Goal: Complete application form: Complete application form

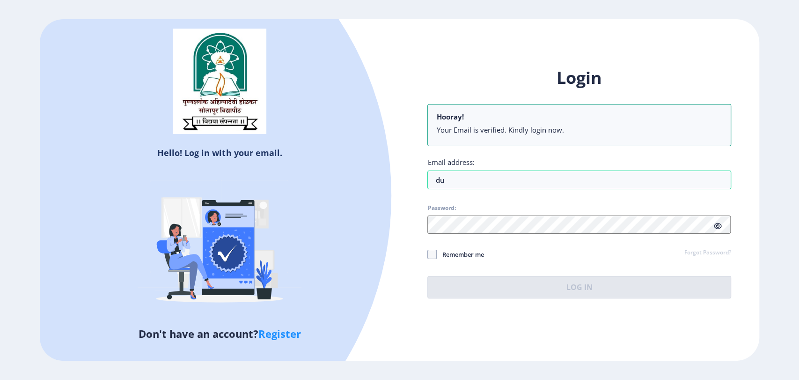
type input "[EMAIL_ADDRESS][DOMAIN_NAME]"
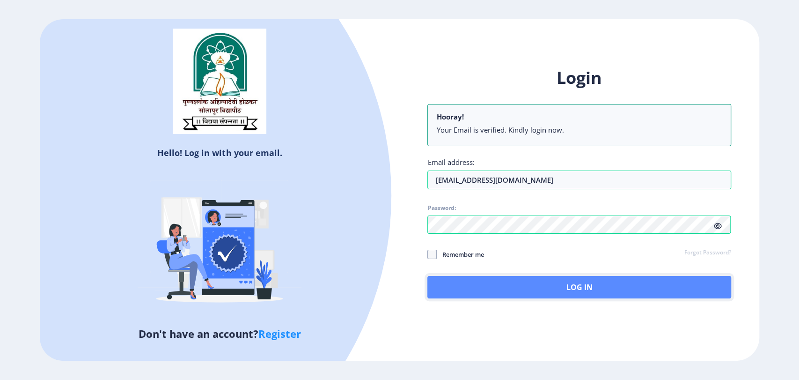
click at [592, 285] on button "Log In" at bounding box center [579, 287] width 303 height 22
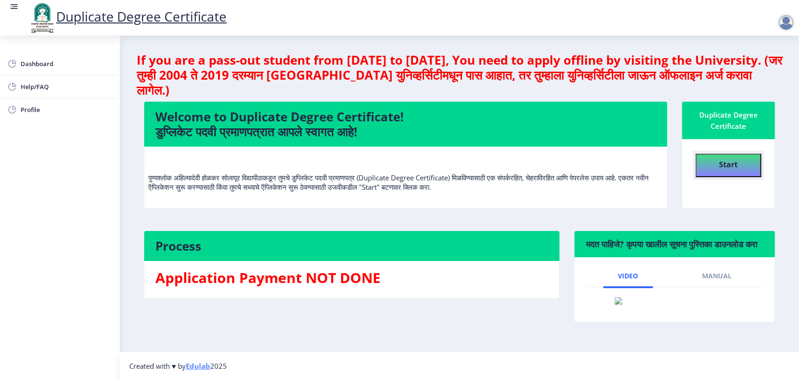
click at [714, 164] on button "Start" at bounding box center [729, 165] width 66 height 23
select select
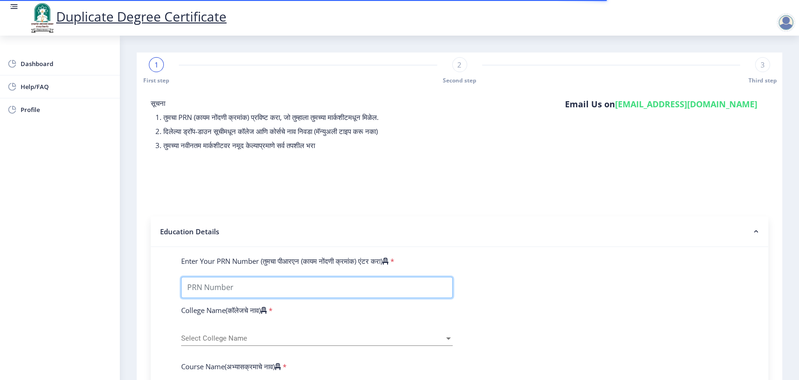
click at [288, 284] on input "Enter Your PRN Number (तुमचा पीआरएन (कायम नोंदणी क्रमांक) एंटर करा)" at bounding box center [317, 287] width 272 height 21
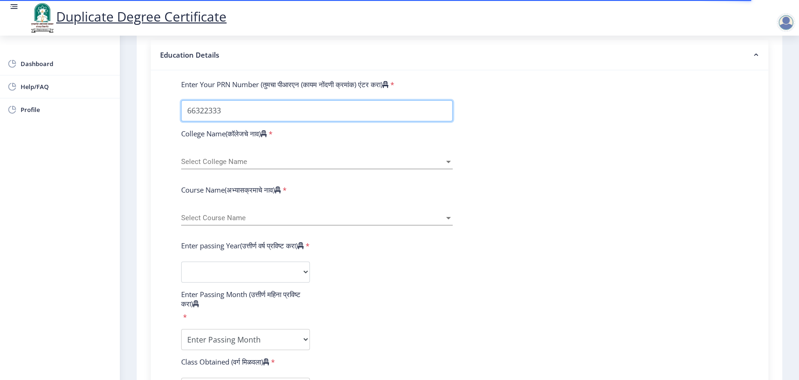
scroll to position [178, 0]
type input "66322333333"
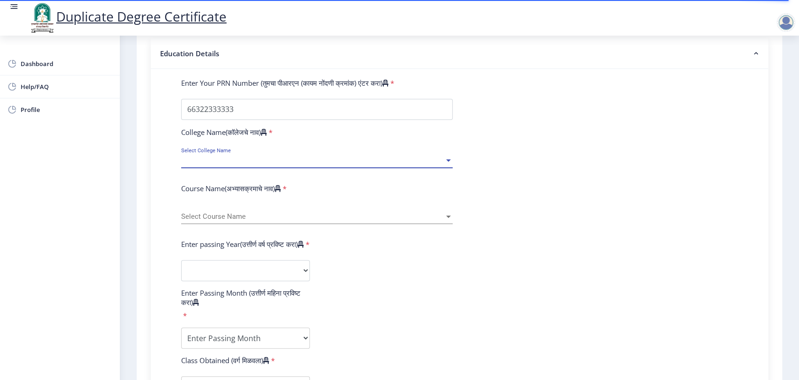
click at [256, 158] on span "Select College Name" at bounding box center [312, 160] width 263 height 8
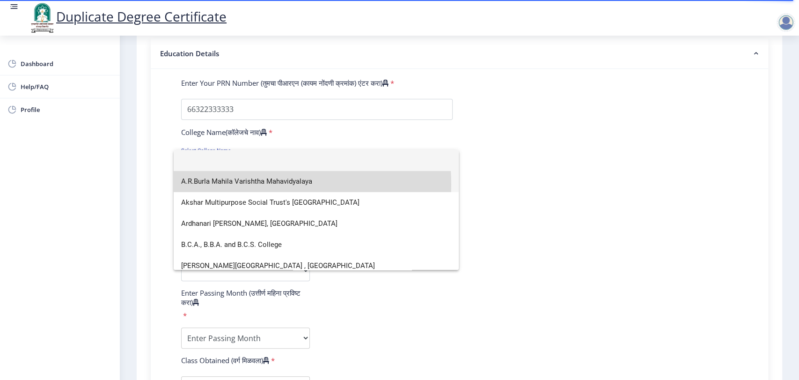
click at [251, 184] on span "A.R.Burla Mahila Varishtha Mahavidyalaya" at bounding box center [316, 181] width 270 height 21
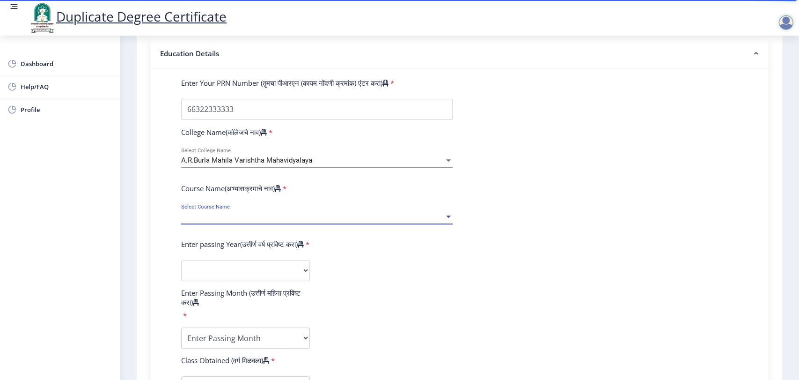
click at [252, 220] on span "Select Course Name" at bounding box center [312, 217] width 263 height 8
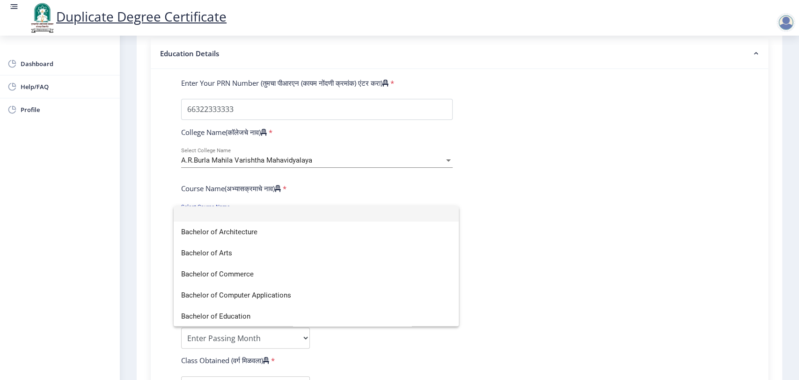
scroll to position [0, 0]
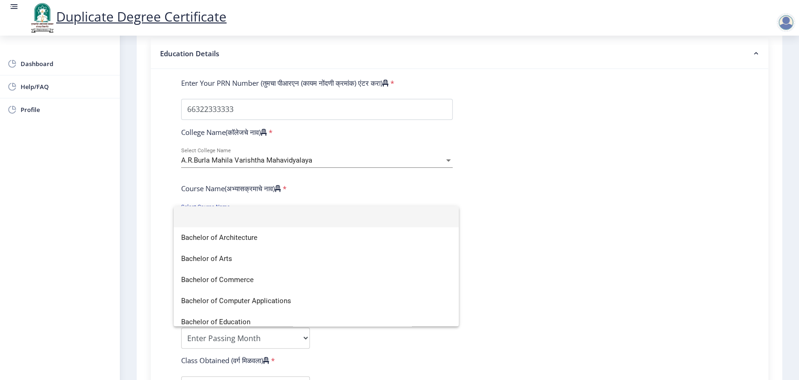
click at [282, 157] on div at bounding box center [399, 190] width 799 height 380
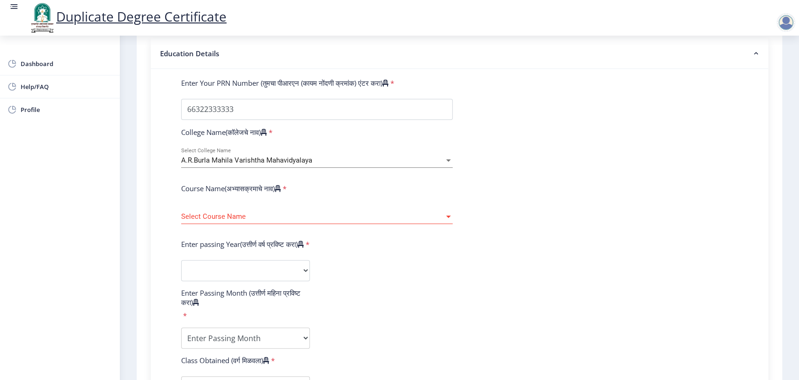
click at [261, 209] on div "Select Course Name Select Course Name" at bounding box center [317, 214] width 272 height 20
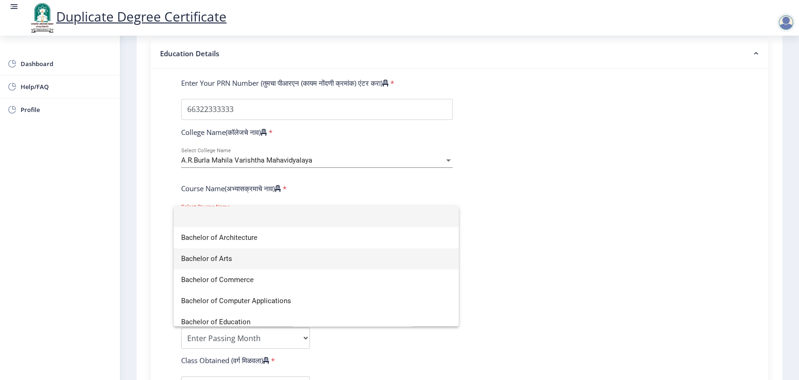
scroll to position [112, 0]
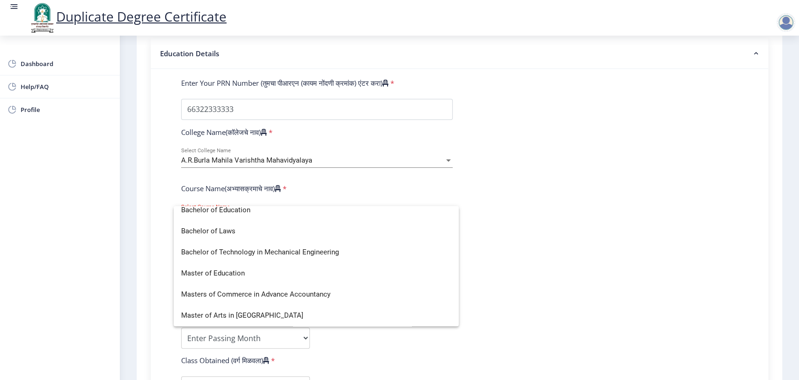
click at [284, 161] on div at bounding box center [399, 190] width 799 height 380
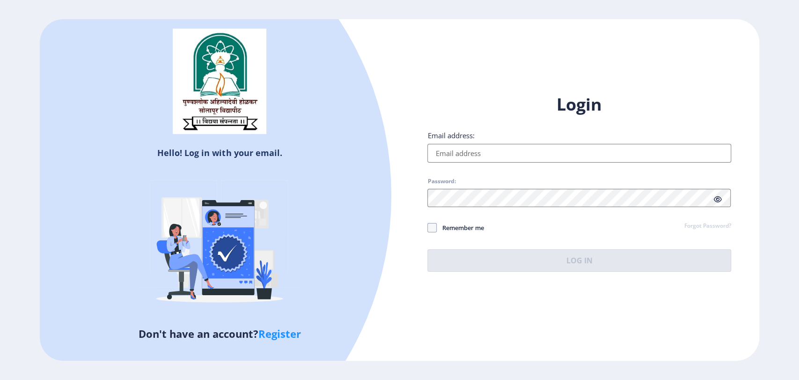
click at [466, 151] on input "Email address:" at bounding box center [579, 153] width 303 height 19
type input "ajaybalajikadam69@gmail.com"
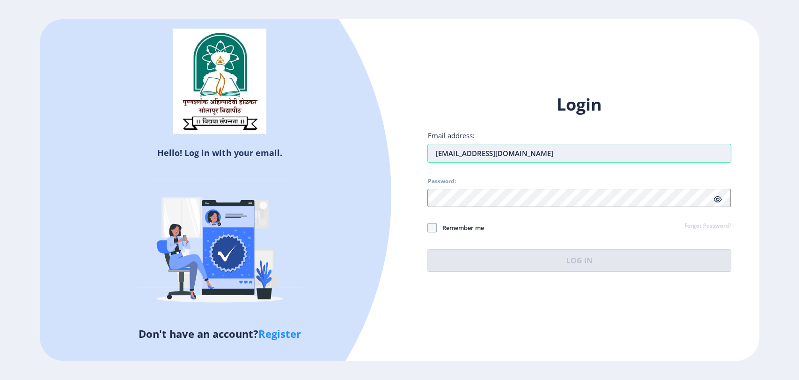
drag, startPoint x: 542, startPoint y: 150, endPoint x: 433, endPoint y: 155, distance: 108.7
click at [433, 155] on input "ajaybalajikadam69@gmail.com" at bounding box center [579, 153] width 303 height 19
click at [440, 146] on input "Email address:" at bounding box center [579, 153] width 303 height 19
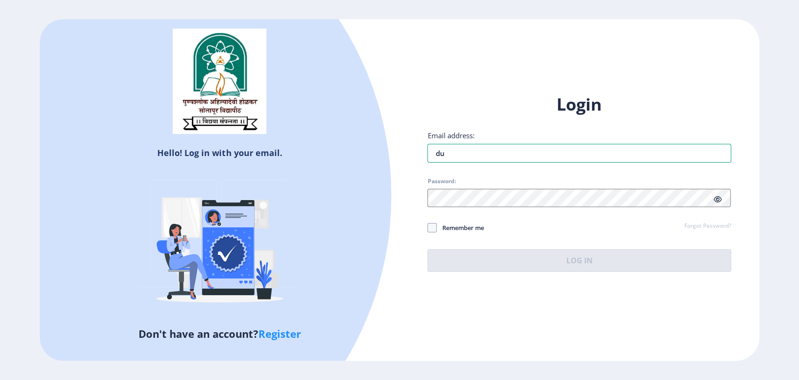
type input "du@edulab.in"
click at [479, 184] on span "Password:" at bounding box center [579, 182] width 303 height 11
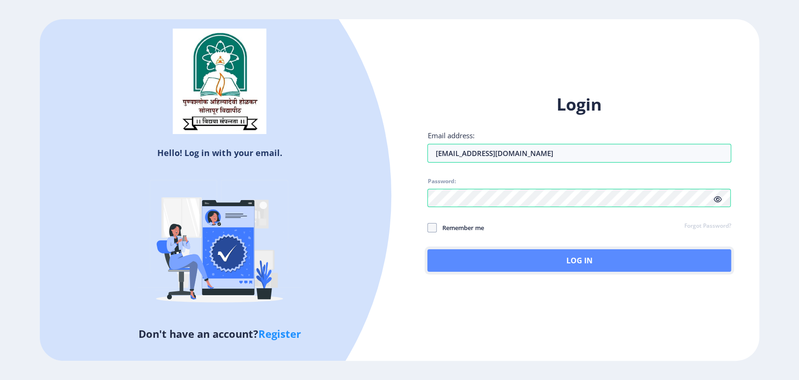
click at [566, 267] on button "Log In" at bounding box center [579, 260] width 303 height 22
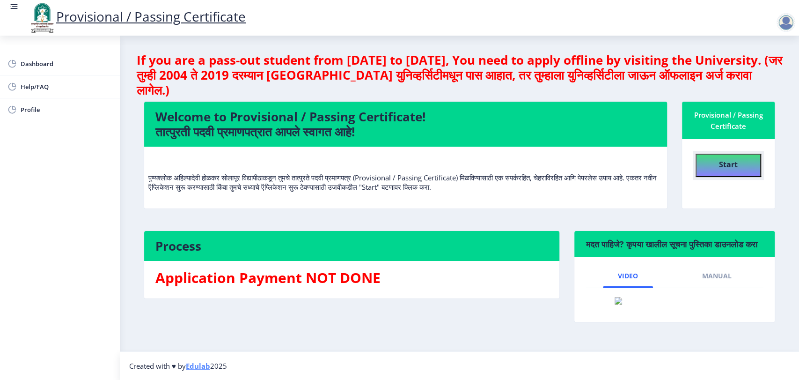
click at [710, 166] on button "Start" at bounding box center [729, 165] width 66 height 23
select select
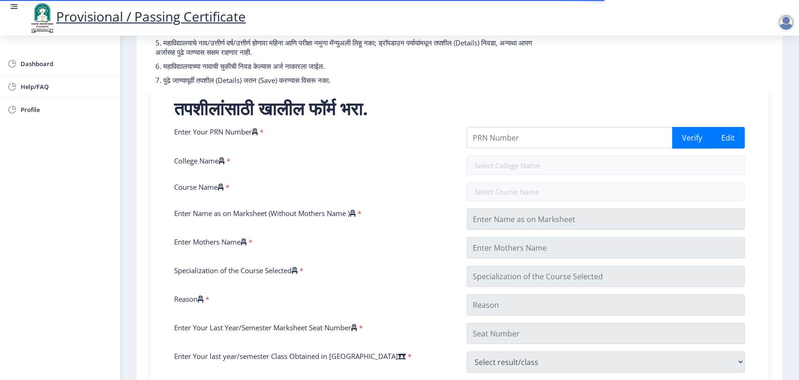
scroll to position [131, 0]
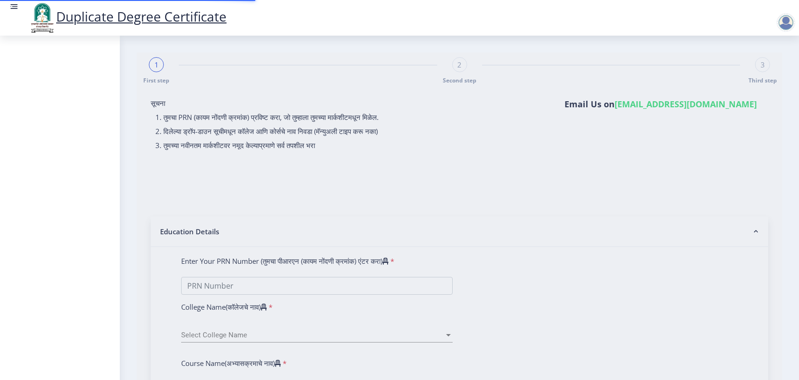
select select
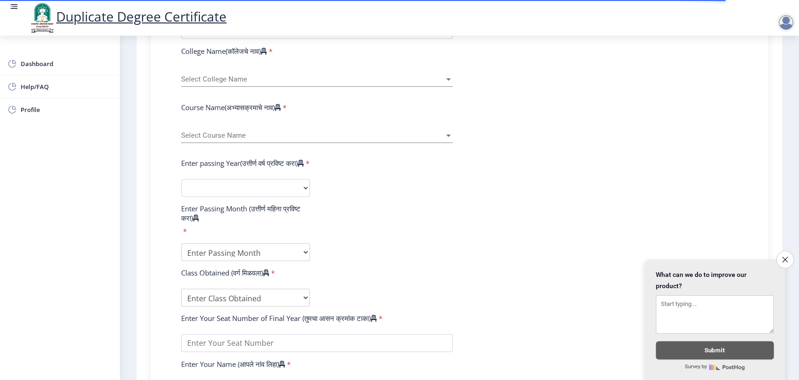
scroll to position [181, 0]
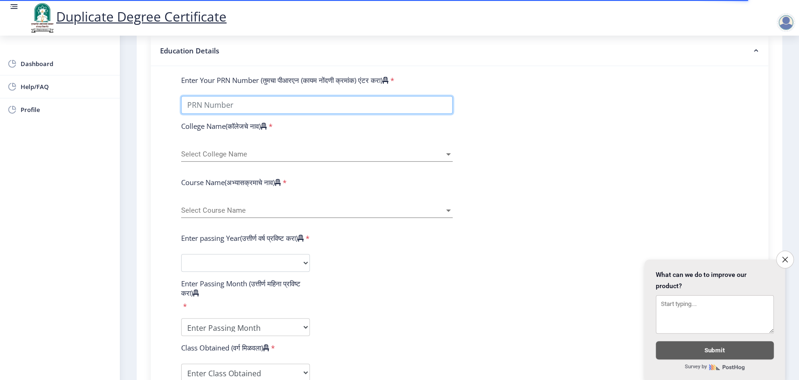
click at [263, 102] on input "Enter Your PRN Number (तुमचा पीआरएन (कायम नोंदणी क्रमांक) एंटर करा)" at bounding box center [317, 105] width 272 height 18
type input "1111515251252552"
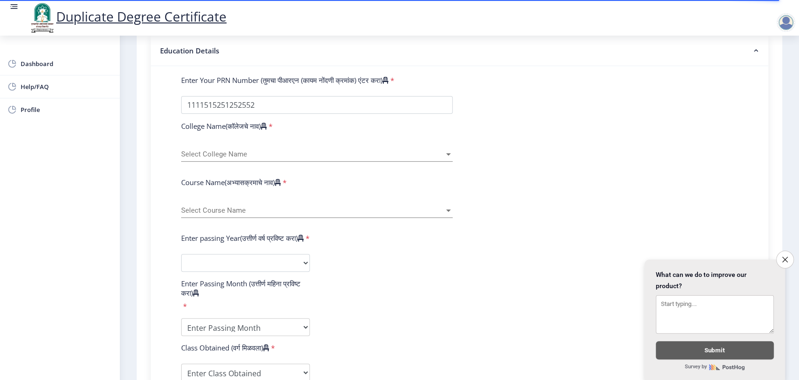
click at [237, 160] on div "Select College Name Select College Name" at bounding box center [317, 152] width 272 height 20
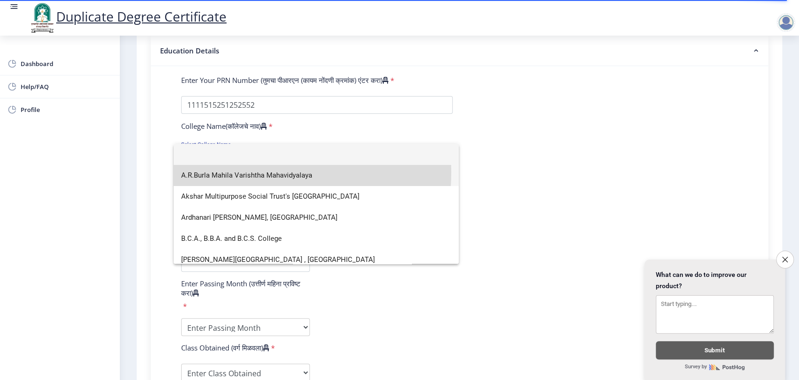
click at [233, 172] on span "A.R.Burla Mahila Varishtha Mahavidyalaya" at bounding box center [316, 175] width 270 height 21
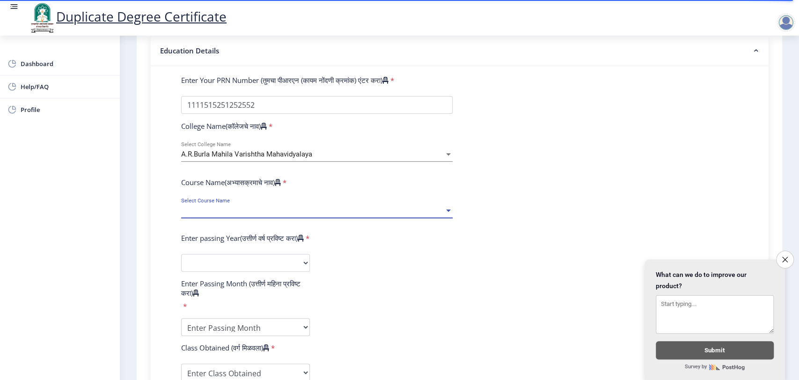
click at [231, 207] on span "Select Course Name" at bounding box center [312, 211] width 263 height 8
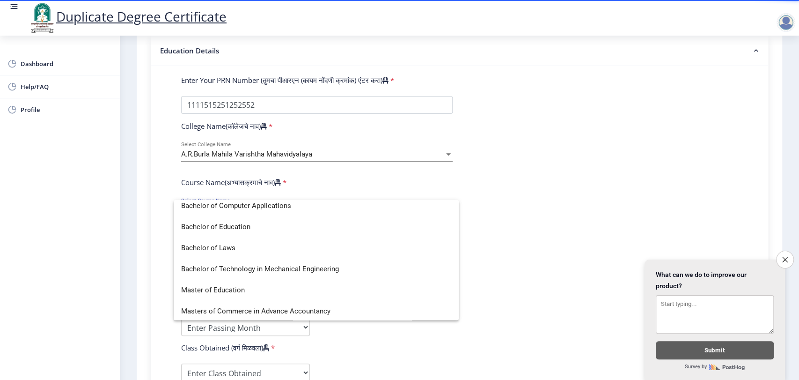
scroll to position [133, 0]
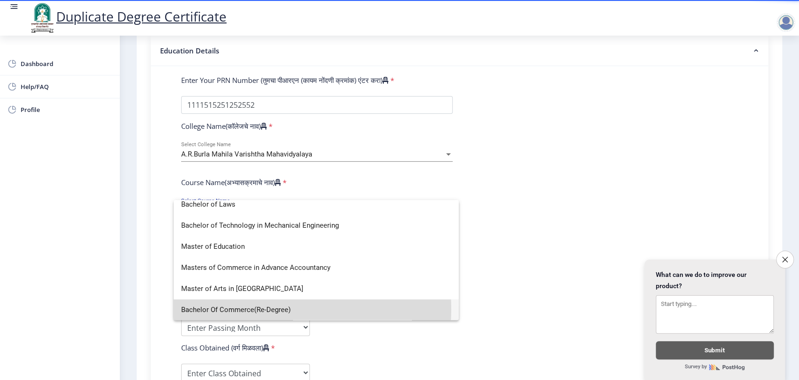
click at [253, 309] on span "Bachelor Of Commerce(Re-Degree)" at bounding box center [316, 309] width 270 height 21
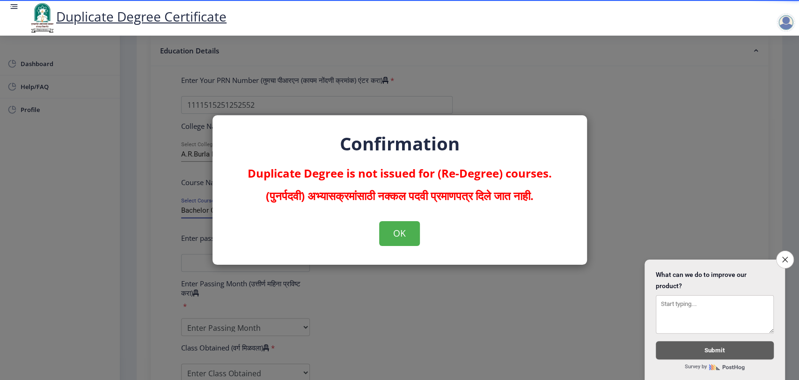
scroll to position [133, 0]
click at [409, 231] on button "OK" at bounding box center [399, 233] width 41 height 24
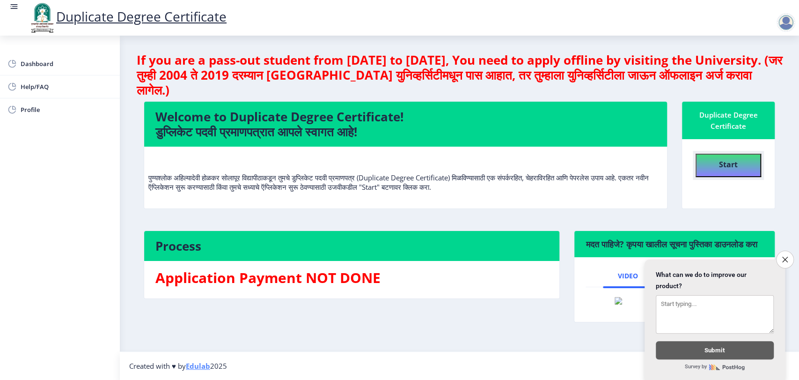
click at [728, 164] on b "Start" at bounding box center [728, 164] width 19 height 10
select select
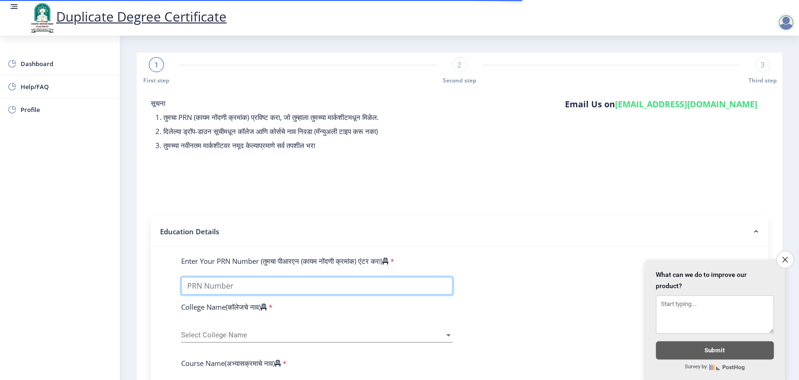
click at [347, 284] on input "Enter Your PRN Number (तुमचा पीआरएन (कायम नोंदणी क्रमांक) एंटर करा)" at bounding box center [317, 286] width 272 height 18
type input "1111515251252552"
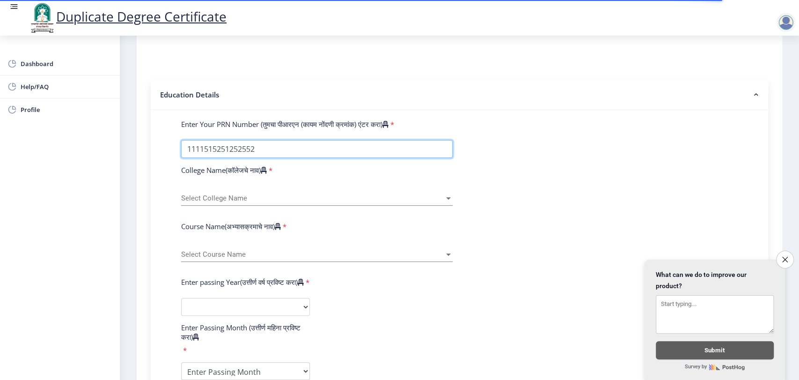
scroll to position [137, 0]
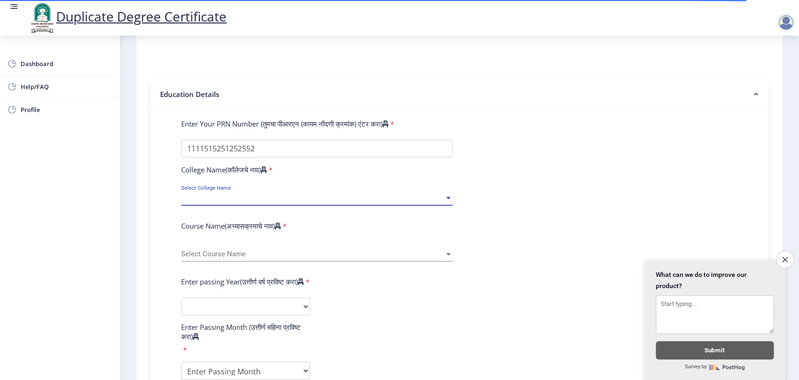
click at [251, 197] on span "Select College Name" at bounding box center [312, 198] width 263 height 8
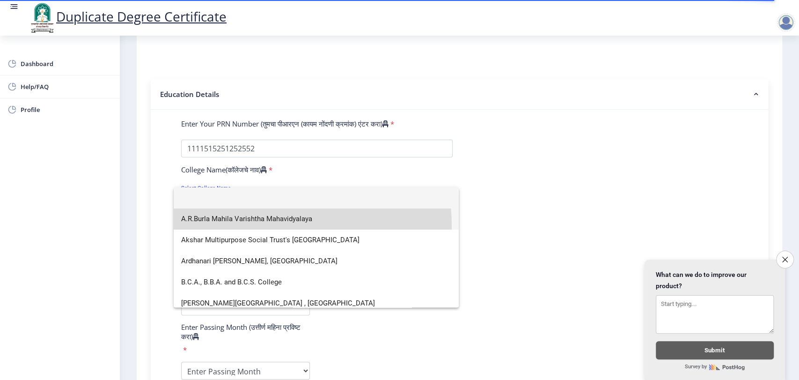
click at [250, 226] on span "A.R.Burla Mahila Varishtha Mahavidyalaya" at bounding box center [316, 218] width 270 height 21
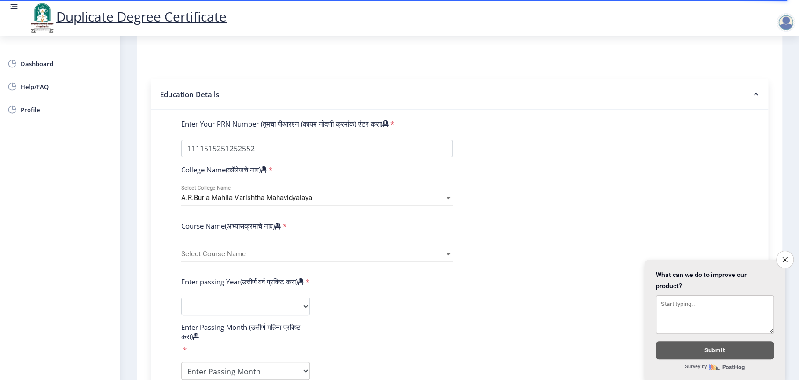
click at [255, 262] on div "Select Course Name Select Course Name" at bounding box center [317, 256] width 272 height 29
click at [253, 252] on span "Select Course Name" at bounding box center [312, 254] width 263 height 8
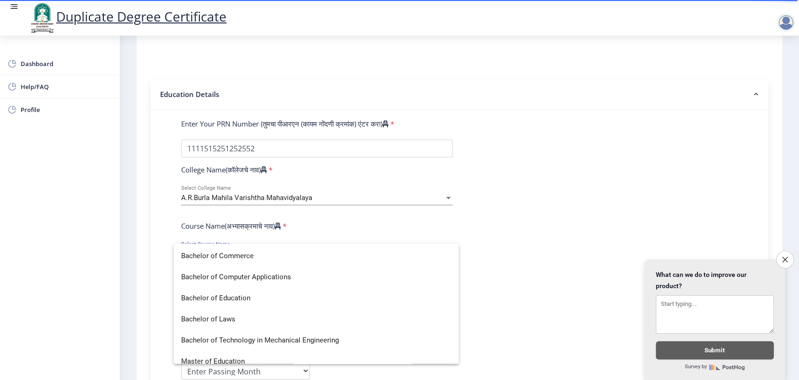
scroll to position [0, 0]
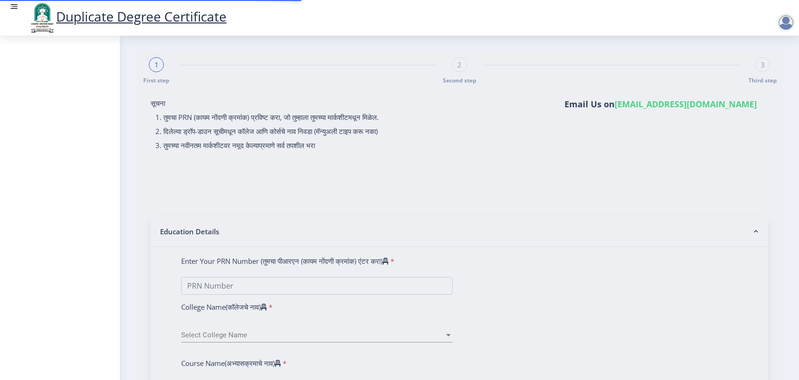
select select
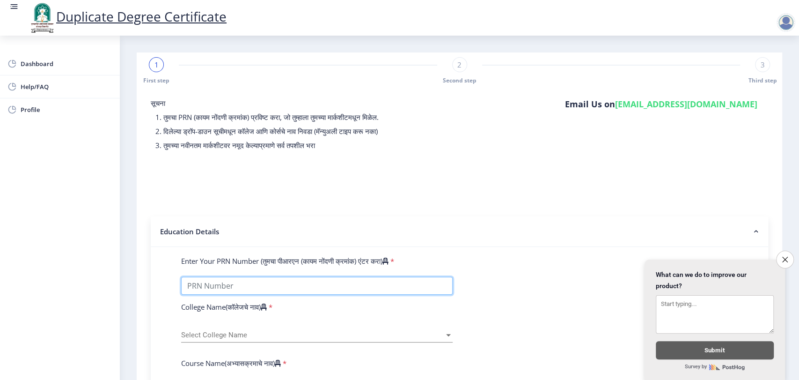
click at [296, 277] on input "Enter Your PRN Number (तुमचा पीआरएन (कायम नोंदणी क्रमांक) एंटर करा)" at bounding box center [317, 286] width 272 height 18
type input "1111515251252552"
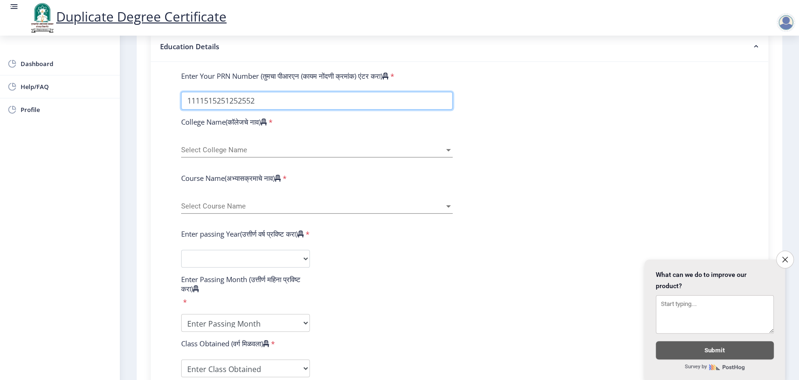
scroll to position [207, 0]
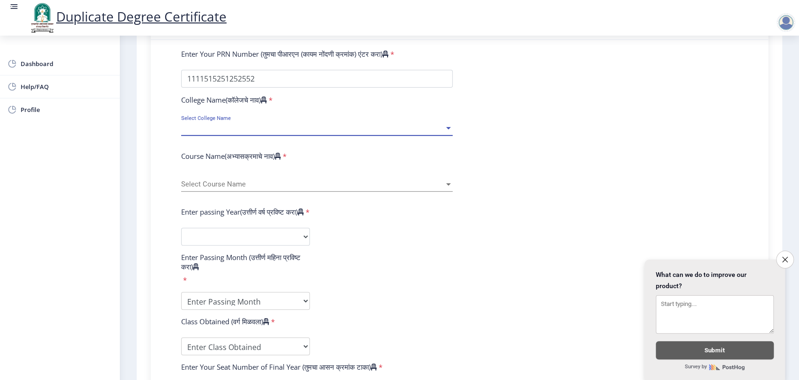
click at [239, 132] on span "Select College Name" at bounding box center [312, 128] width 263 height 8
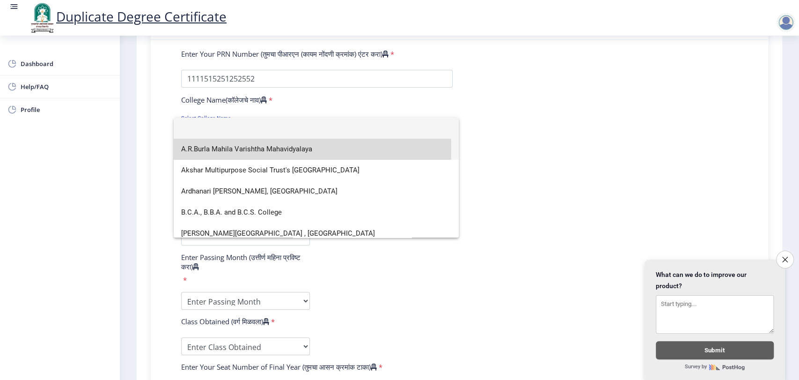
click at [229, 148] on span "A.R.Burla Mahila Varishtha Mahavidyalaya" at bounding box center [316, 149] width 270 height 21
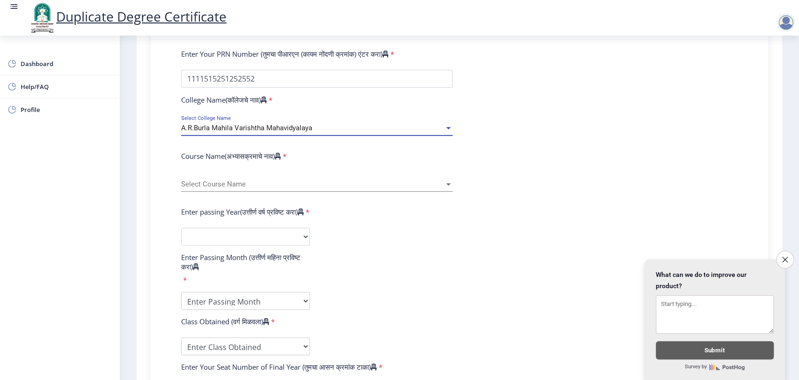
click at [240, 188] on div "Select Course Name Select Course Name" at bounding box center [317, 182] width 272 height 20
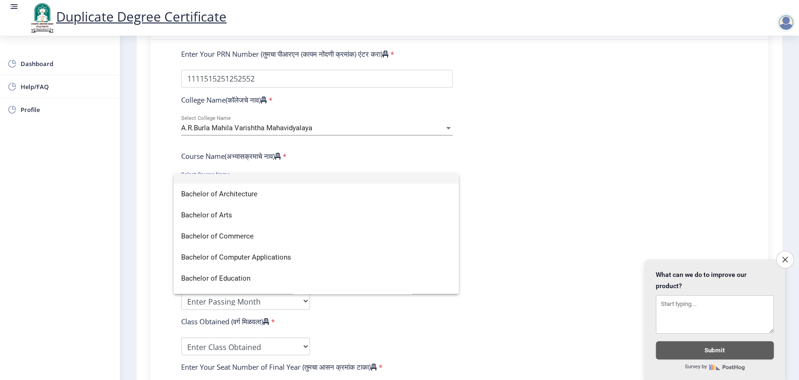
scroll to position [0, 0]
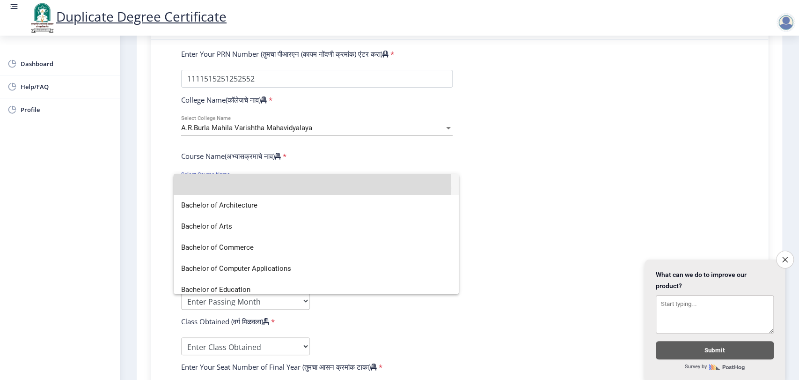
click at [203, 188] on input at bounding box center [316, 184] width 270 height 21
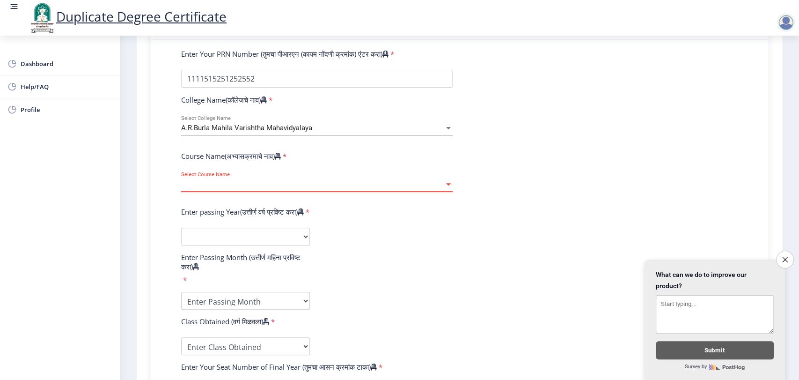
click at [203, 188] on span "Select Course Name" at bounding box center [312, 184] width 263 height 8
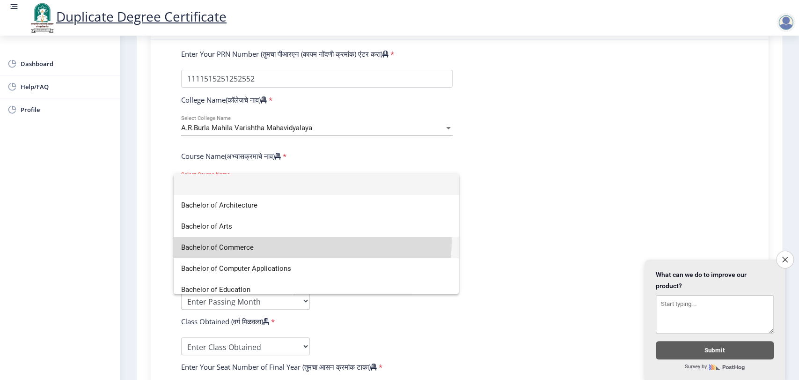
click at [210, 238] on span "Bachelor of Commerce" at bounding box center [316, 247] width 270 height 21
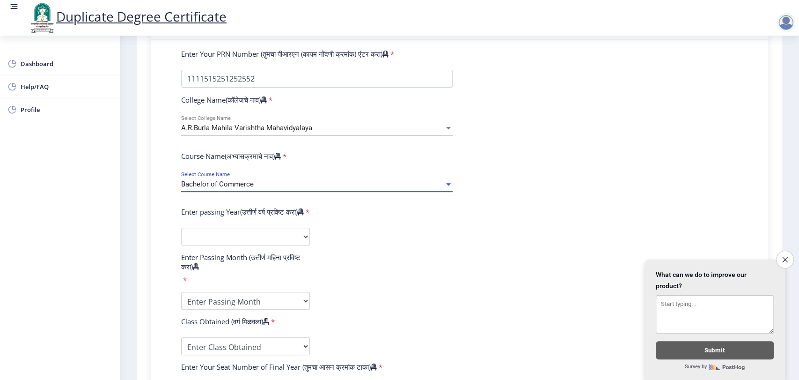
click at [254, 184] on div "Bachelor of Commerce" at bounding box center [312, 184] width 263 height 8
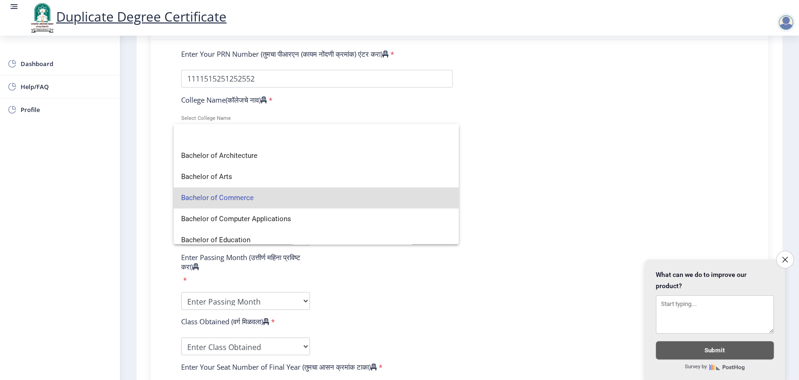
scroll to position [6, 0]
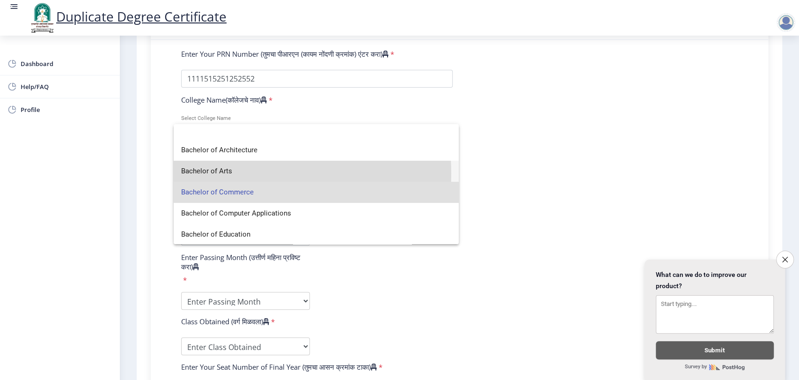
click at [219, 173] on span "Bachelor of Arts" at bounding box center [316, 171] width 270 height 21
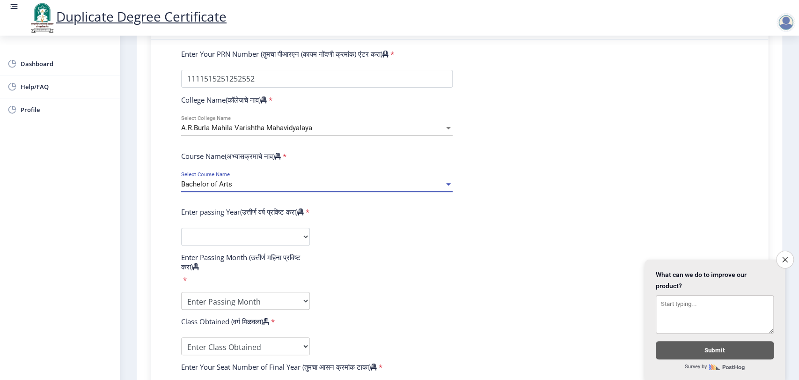
click at [332, 181] on div "Bachelor of Arts" at bounding box center [312, 184] width 263 height 8
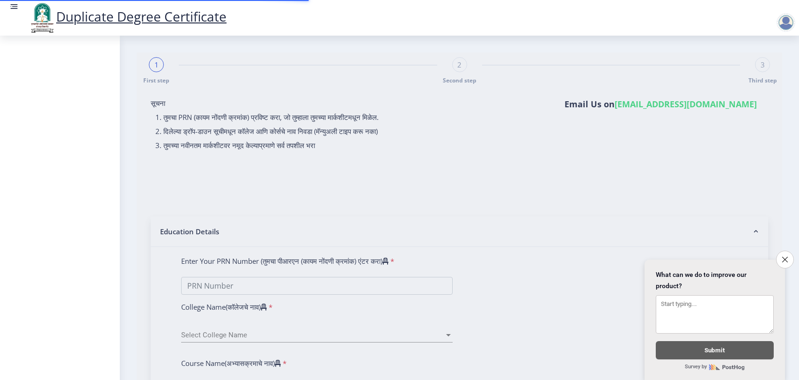
select select
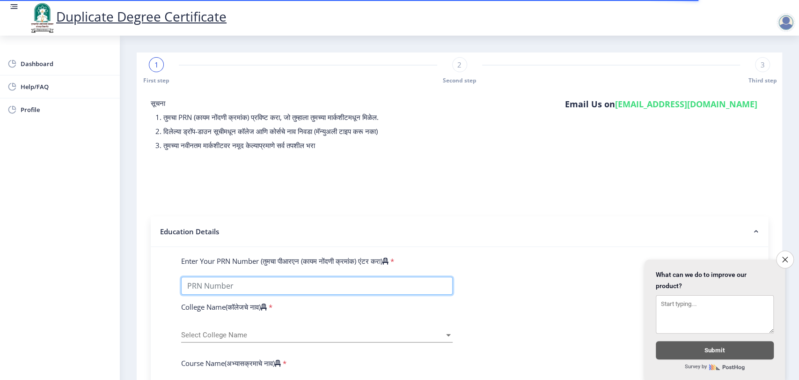
click at [264, 289] on input "Enter Your PRN Number (तुमचा पीआरएन (कायम नोंदणी क्रमांक) एंटर करा)" at bounding box center [317, 286] width 272 height 18
type input "1111515251252550"
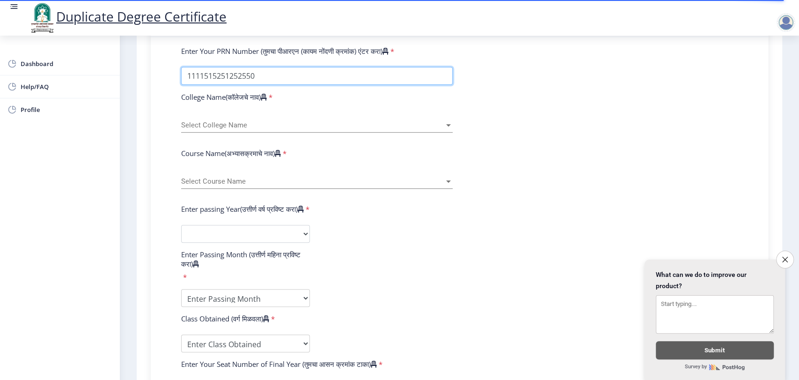
scroll to position [211, 0]
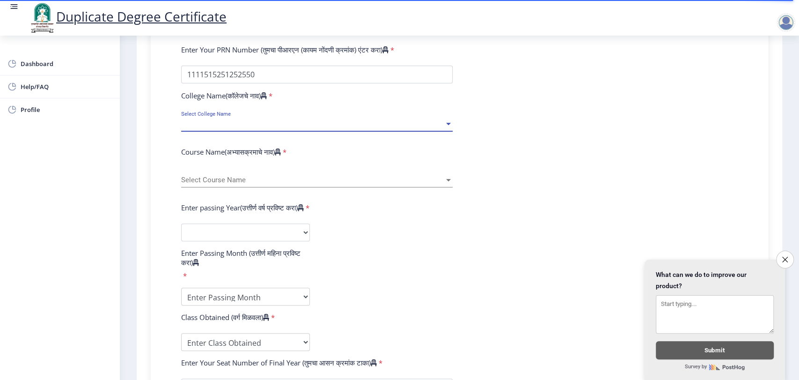
click at [222, 122] on span "Select College Name" at bounding box center [312, 124] width 263 height 8
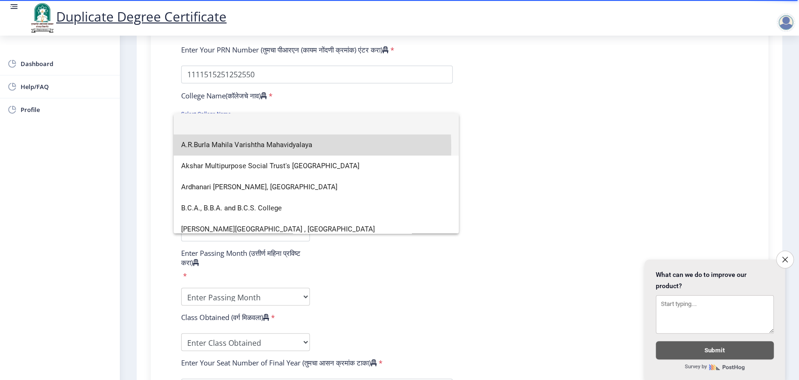
click at [225, 148] on span "A.R.Burla Mahila Varishtha Mahavidyalaya" at bounding box center [316, 144] width 270 height 21
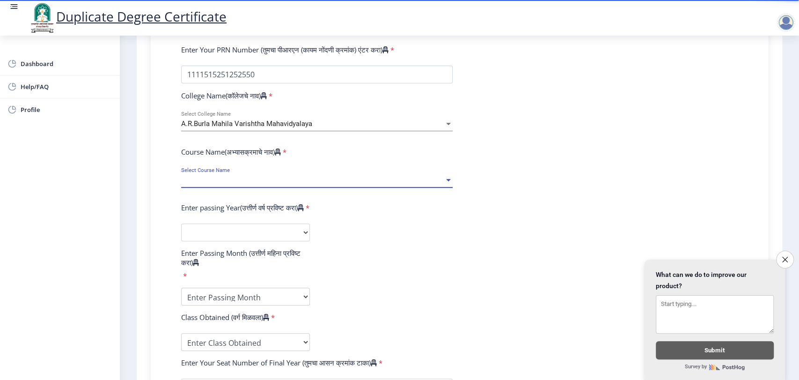
click at [222, 179] on span "Select Course Name" at bounding box center [312, 180] width 263 height 8
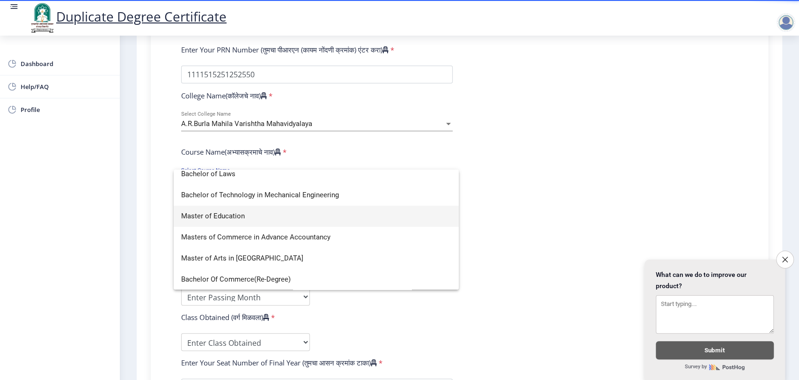
scroll to position [0, 0]
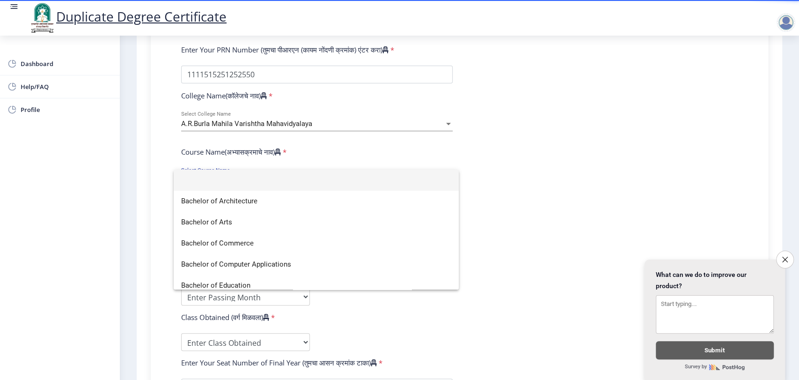
click at [152, 162] on div at bounding box center [399, 190] width 799 height 380
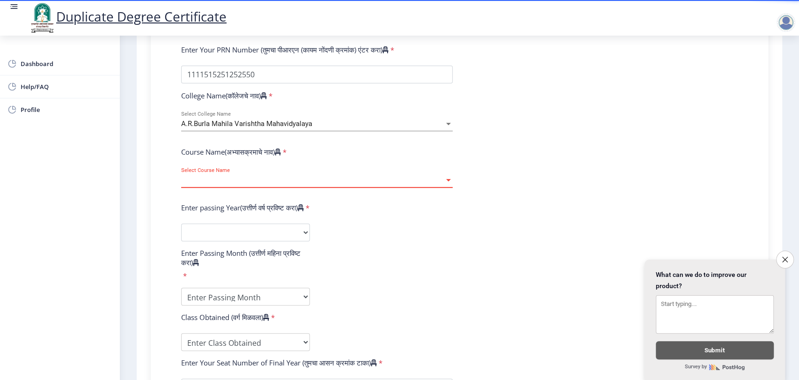
click at [236, 181] on span "Select Course Name" at bounding box center [312, 180] width 263 height 8
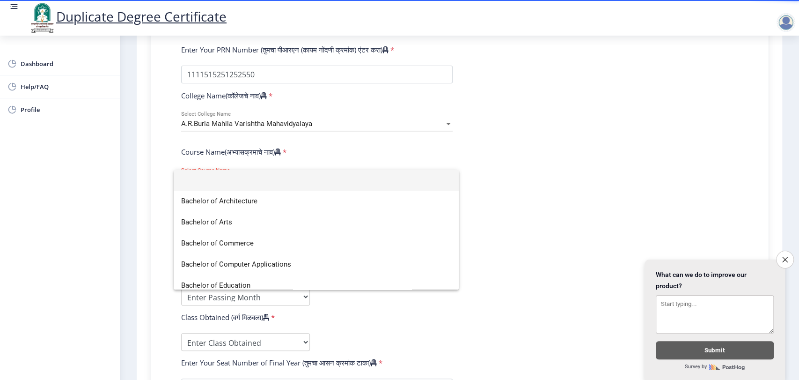
click at [238, 127] on div at bounding box center [399, 190] width 799 height 380
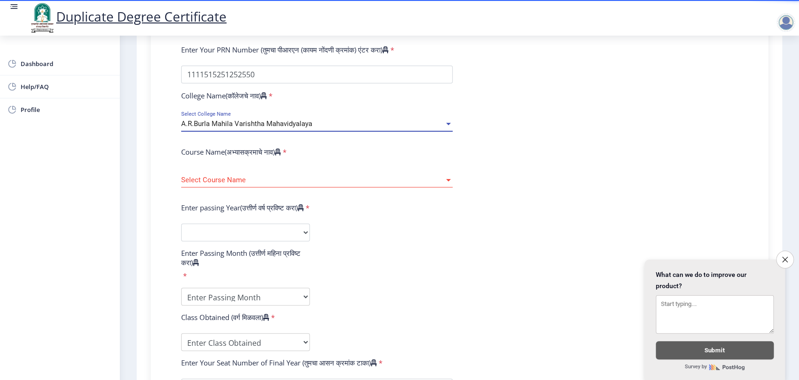
click at [233, 123] on span "A.R.Burla Mahila Varishtha Mahavidyalaya" at bounding box center [246, 123] width 131 height 8
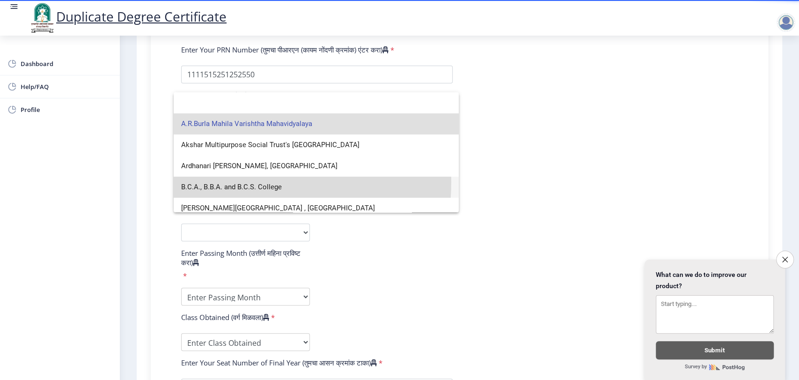
click at [221, 182] on span "B.C.A., B.B.A. and B.C.S. College" at bounding box center [316, 187] width 270 height 21
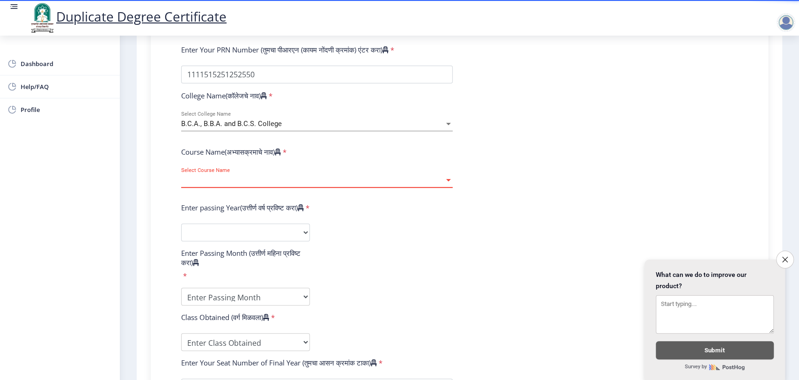
click at [221, 182] on span "Select Course Name" at bounding box center [312, 180] width 263 height 8
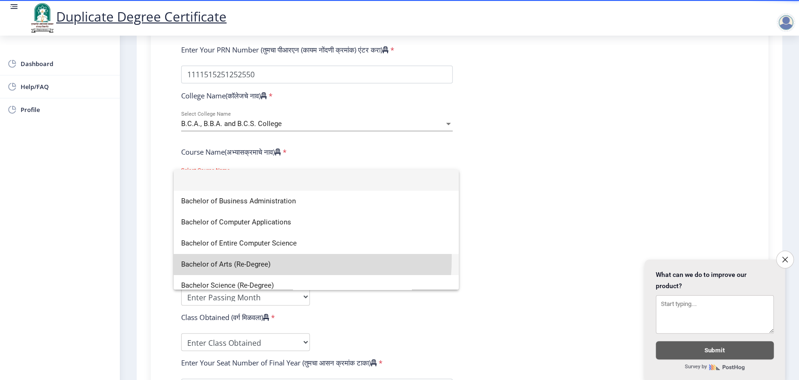
click at [258, 259] on span "Bachelor of Arts (Re-Degree)" at bounding box center [316, 264] width 270 height 21
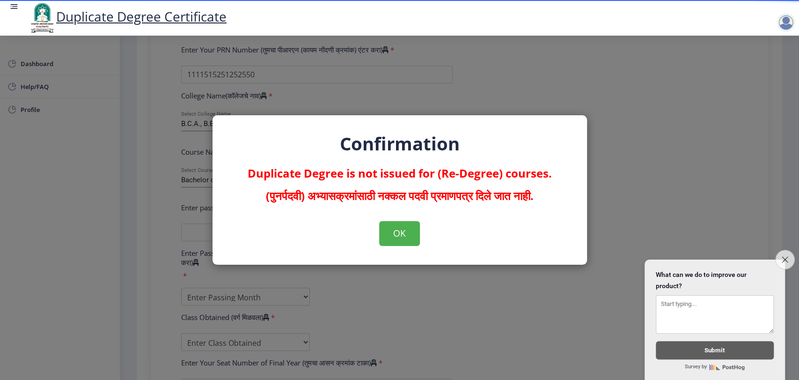
click at [789, 255] on button "Close survey" at bounding box center [786, 260] width 20 height 20
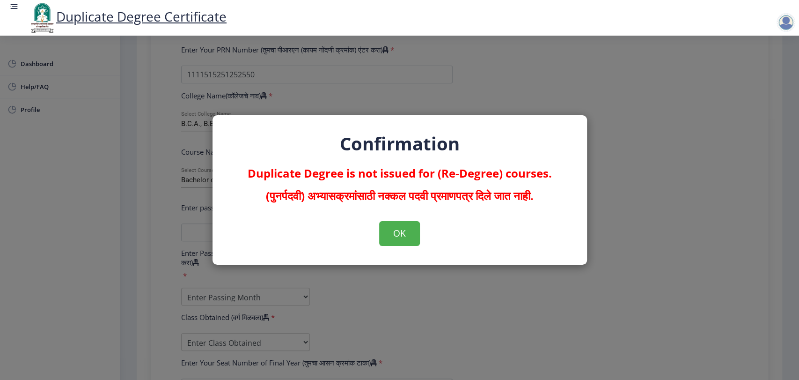
click at [669, 175] on div "Confirmation Duplicate Degree is not issued for (Re-Degree) courses. (पुनर्पदवी…" at bounding box center [399, 190] width 799 height 380
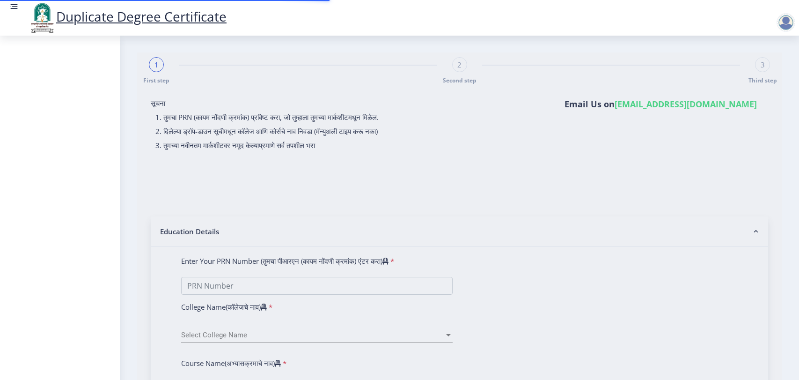
select select
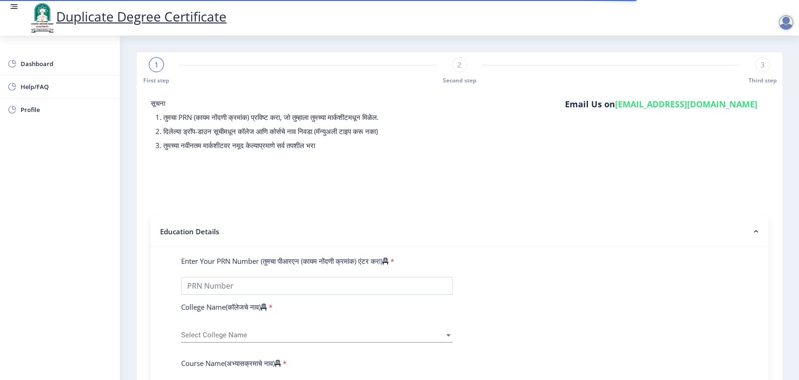
scroll to position [59, 0]
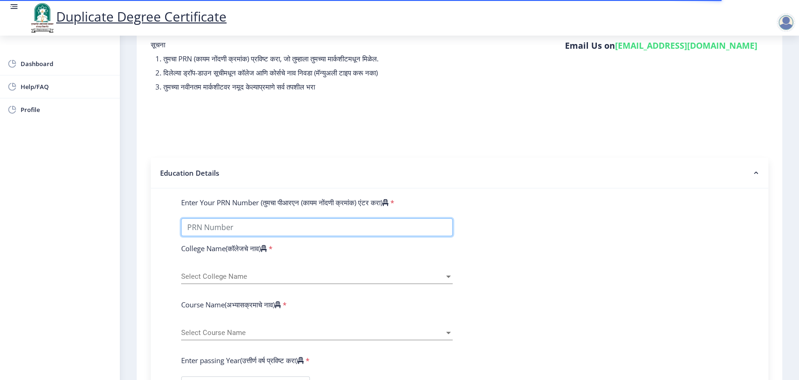
click at [266, 225] on input "Enter Your PRN Number (तुमचा पीआरएन (कायम नोंदणी क्रमांक) एंटर करा)" at bounding box center [317, 227] width 272 height 18
type input "66322333"
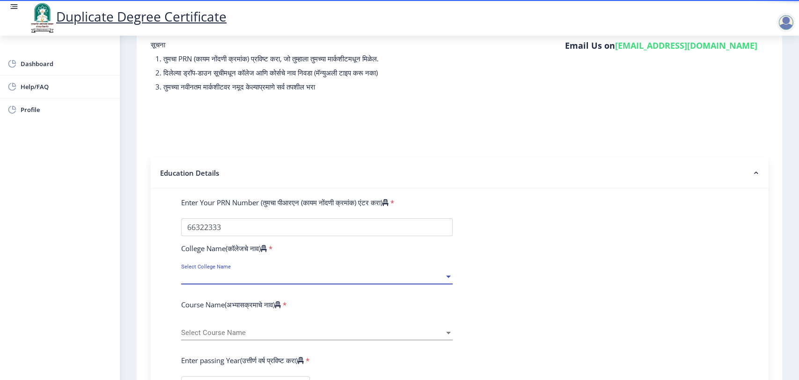
click at [235, 273] on span "Select College Name" at bounding box center [312, 277] width 263 height 8
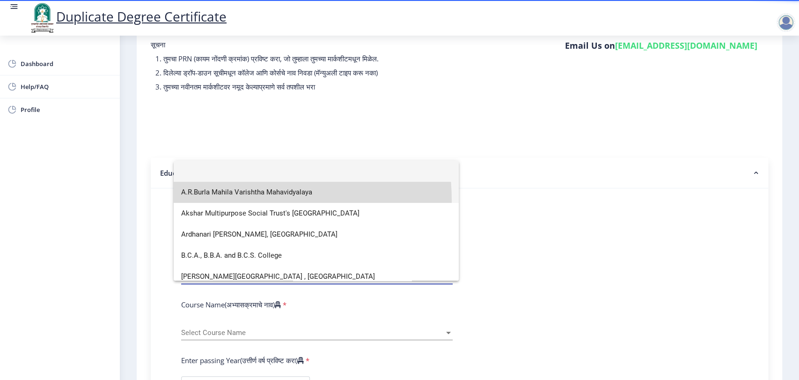
click at [235, 200] on span "A.R.Burla Mahila Varishtha Mahavidyalaya" at bounding box center [316, 192] width 270 height 21
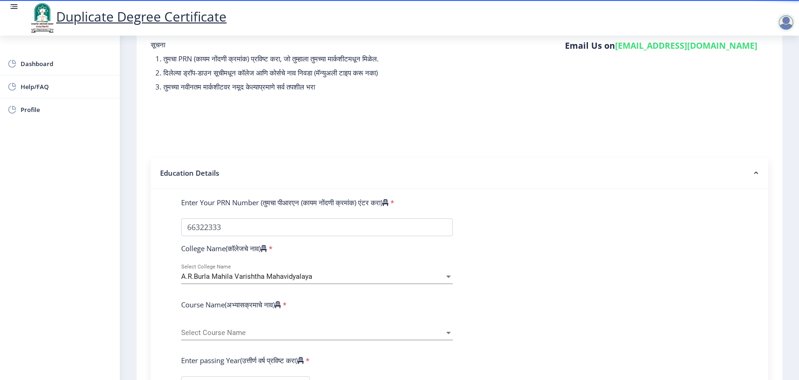
click at [237, 302] on label "Course Name(अभ्यासक्रमाचे नाव)" at bounding box center [231, 304] width 100 height 9
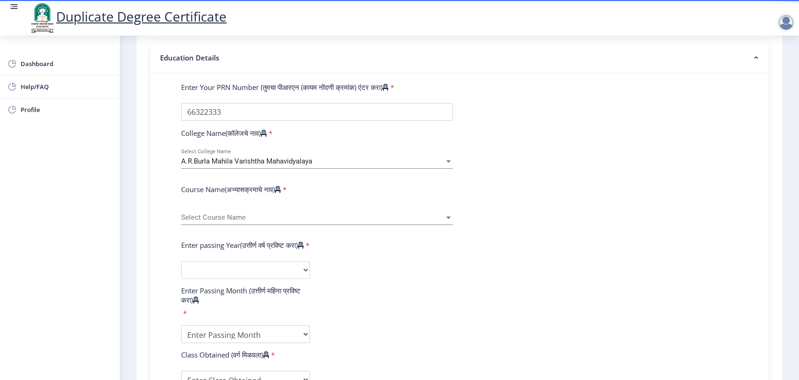
scroll to position [174, 0]
click at [223, 214] on span "Select Course Name" at bounding box center [312, 217] width 263 height 8
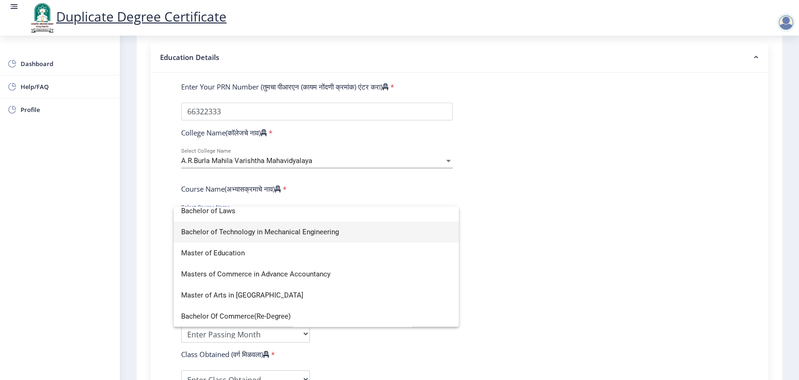
scroll to position [0, 0]
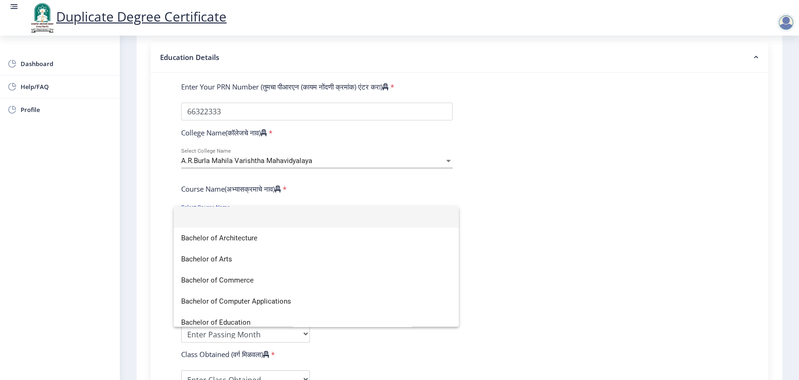
click at [589, 164] on div at bounding box center [399, 190] width 799 height 380
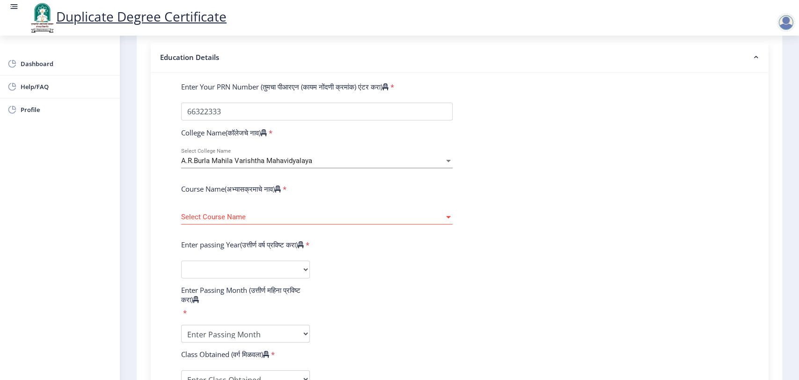
click at [352, 170] on div "A.R.Burla Mahila Varishtha Mahavidyalaya Select College Name" at bounding box center [317, 162] width 272 height 29
click at [349, 166] on div "A.R.Burla Mahila Varishtha Mahavidyalaya Select College Name" at bounding box center [317, 158] width 272 height 20
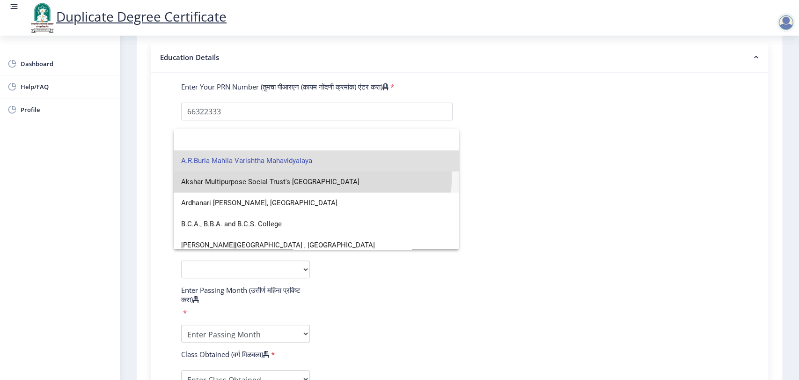
click at [300, 177] on span "Akshar Multipurpose Social Trust's Ascent College" at bounding box center [316, 181] width 270 height 21
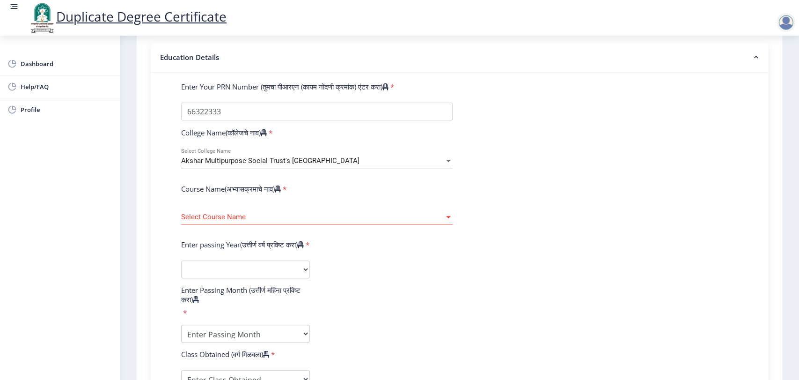
click at [290, 211] on div "Select Course Name Select Course Name" at bounding box center [317, 215] width 272 height 20
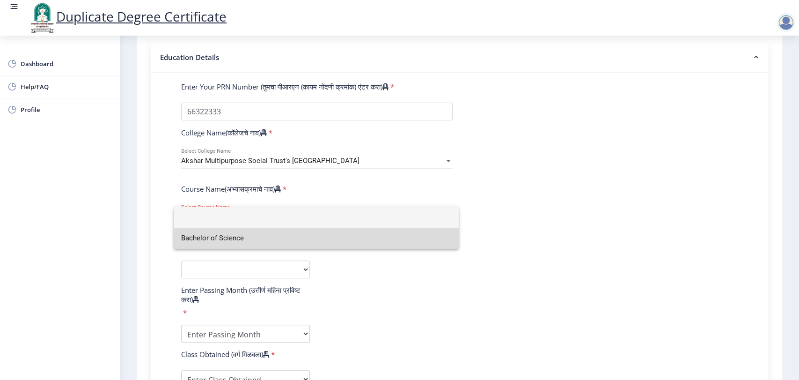
click at [264, 239] on span "Bachelor of Science" at bounding box center [316, 238] width 270 height 21
